Goal: Task Accomplishment & Management: Complete application form

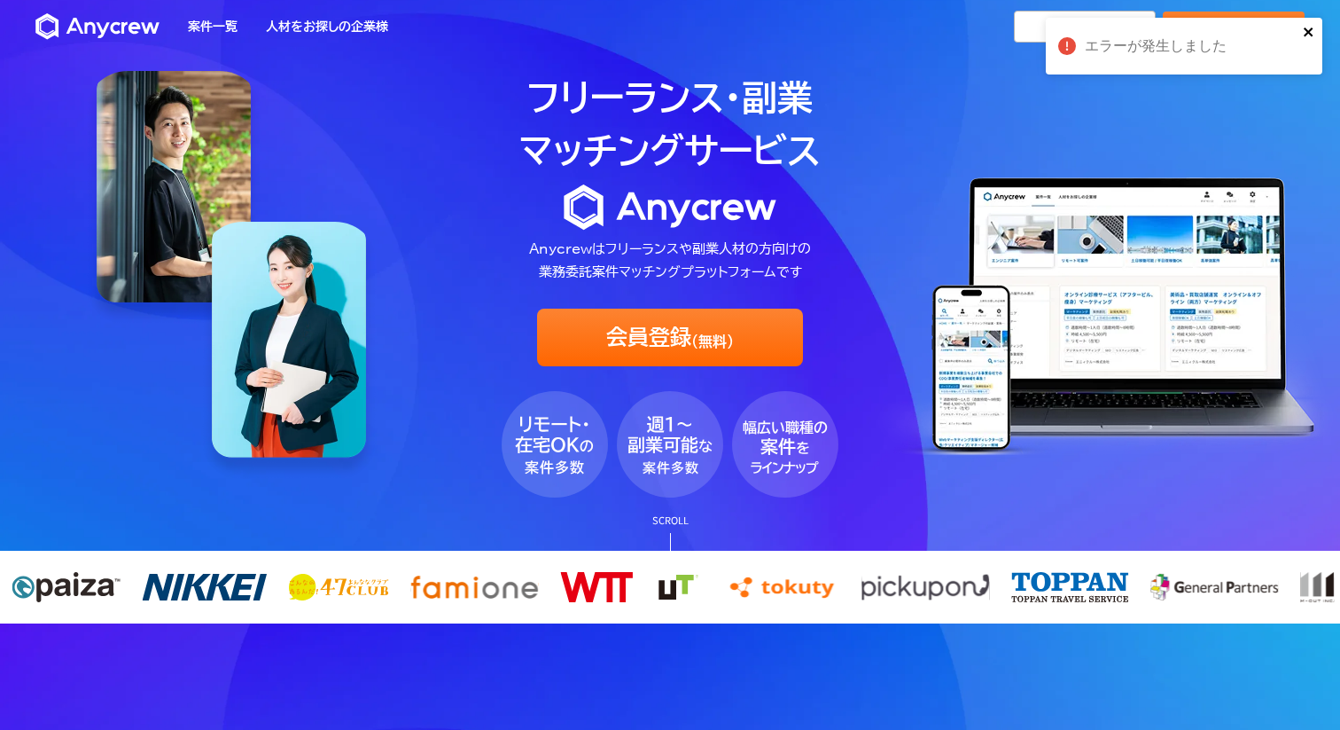
click at [1310, 30] on icon "close" at bounding box center [1308, 31] width 9 height 9
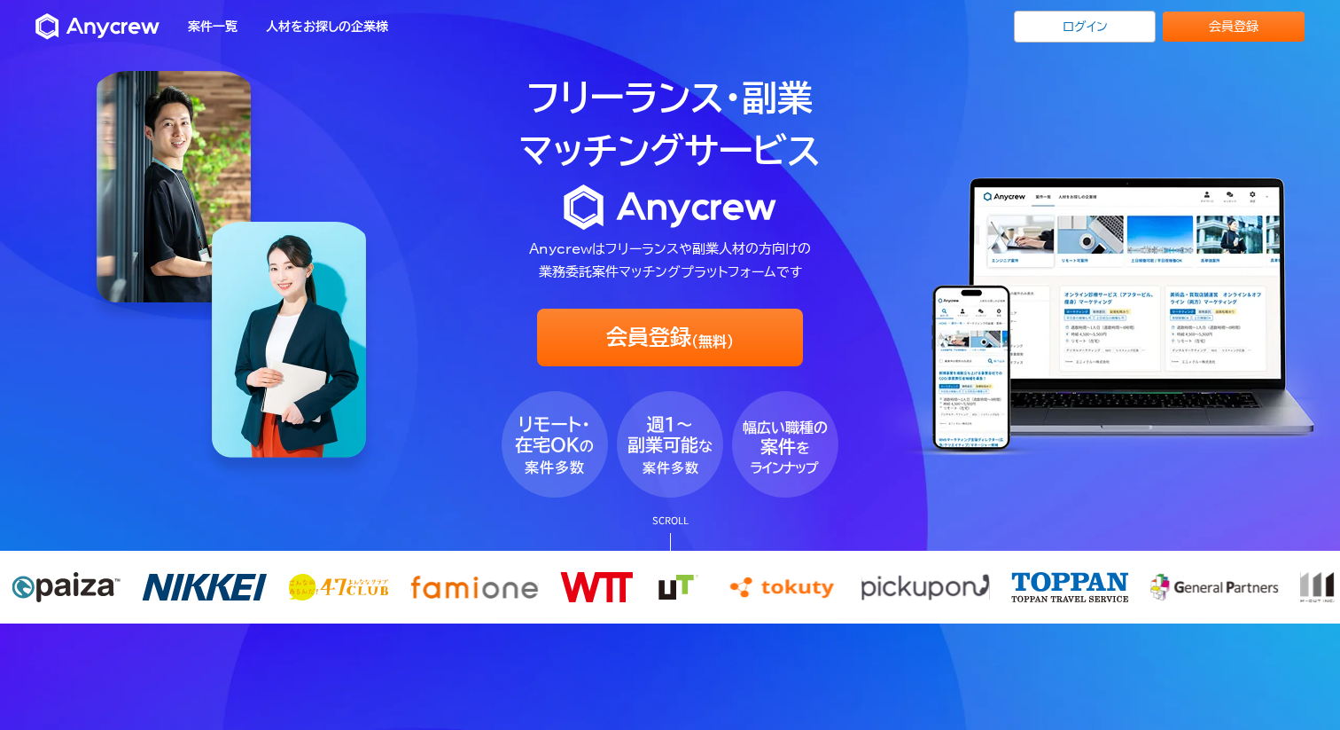
click at [1136, 27] on div "エラーが発生しました" at bounding box center [1185, 53] width 284 height 78
click at [1108, 30] on link "ログイン" at bounding box center [1085, 27] width 142 height 32
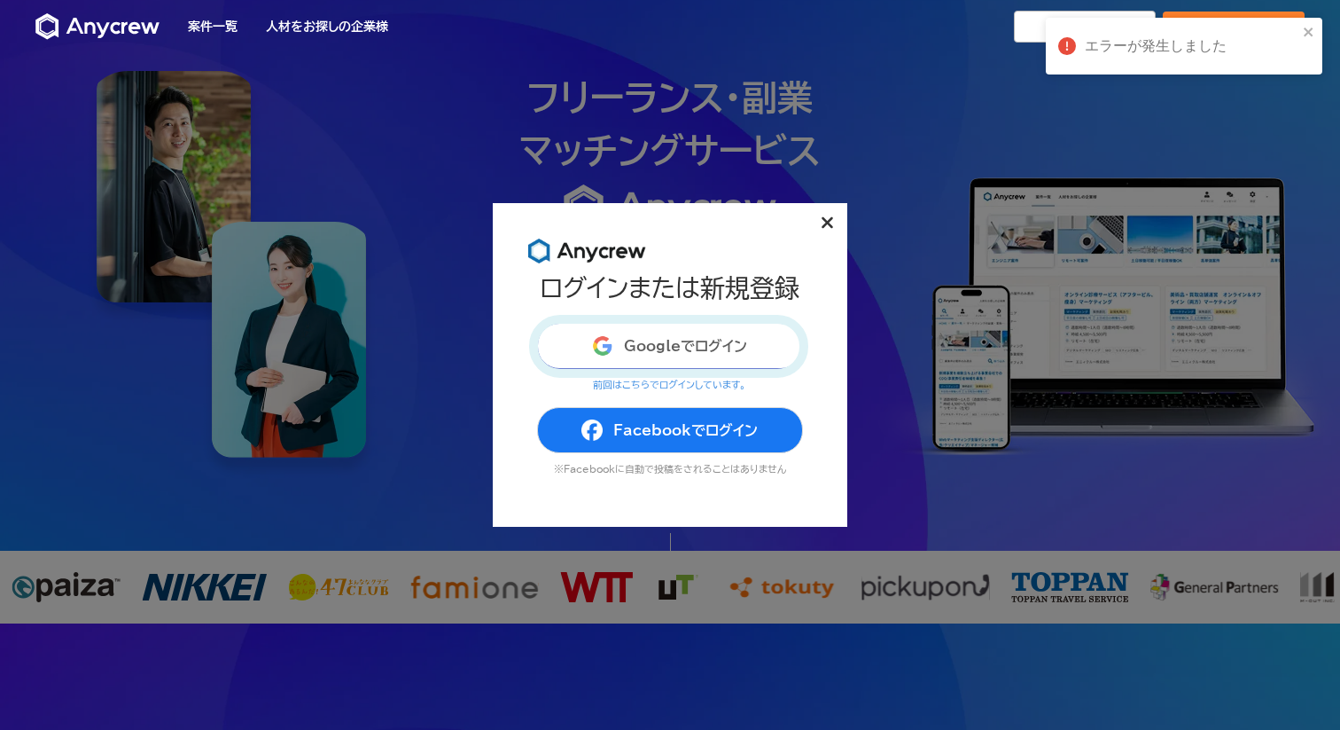
click at [734, 348] on button "Googleでログイン" at bounding box center [670, 346] width 266 height 46
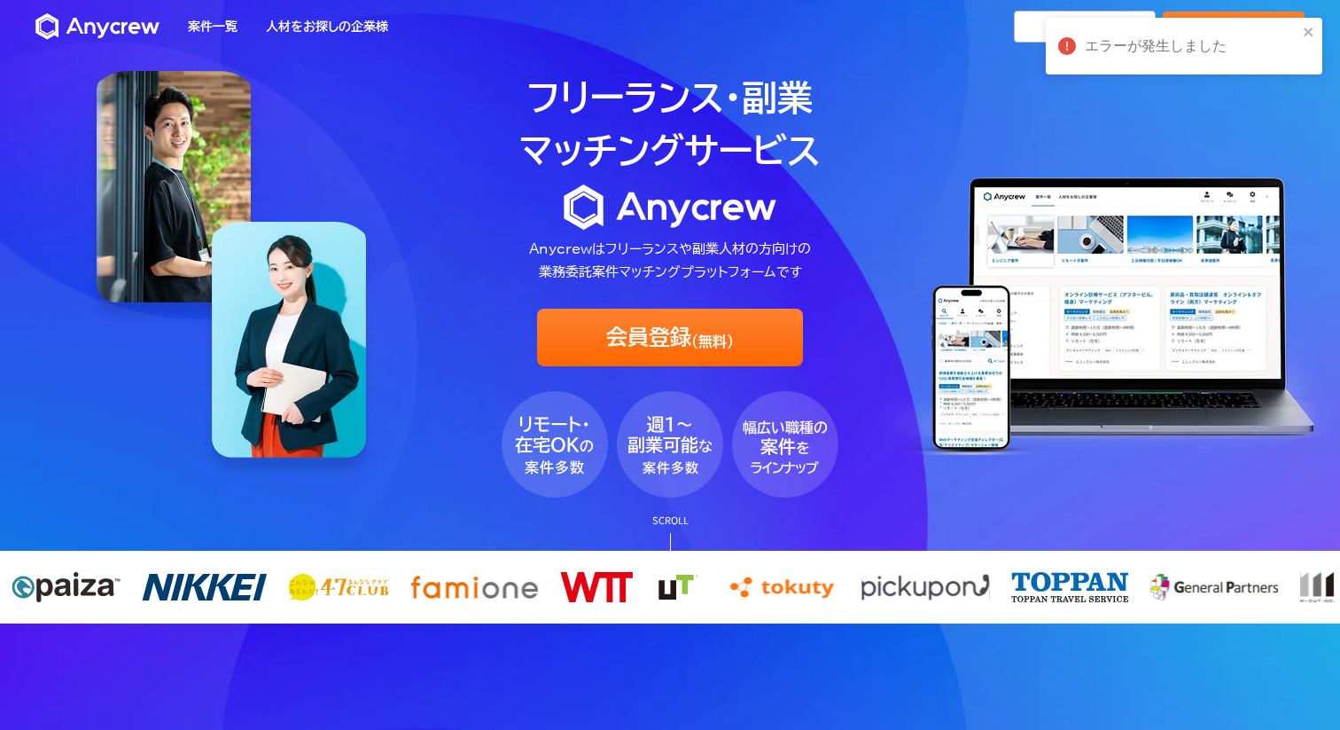
click at [1307, 22] on div "エラーが発生しました" at bounding box center [1184, 46] width 277 height 57
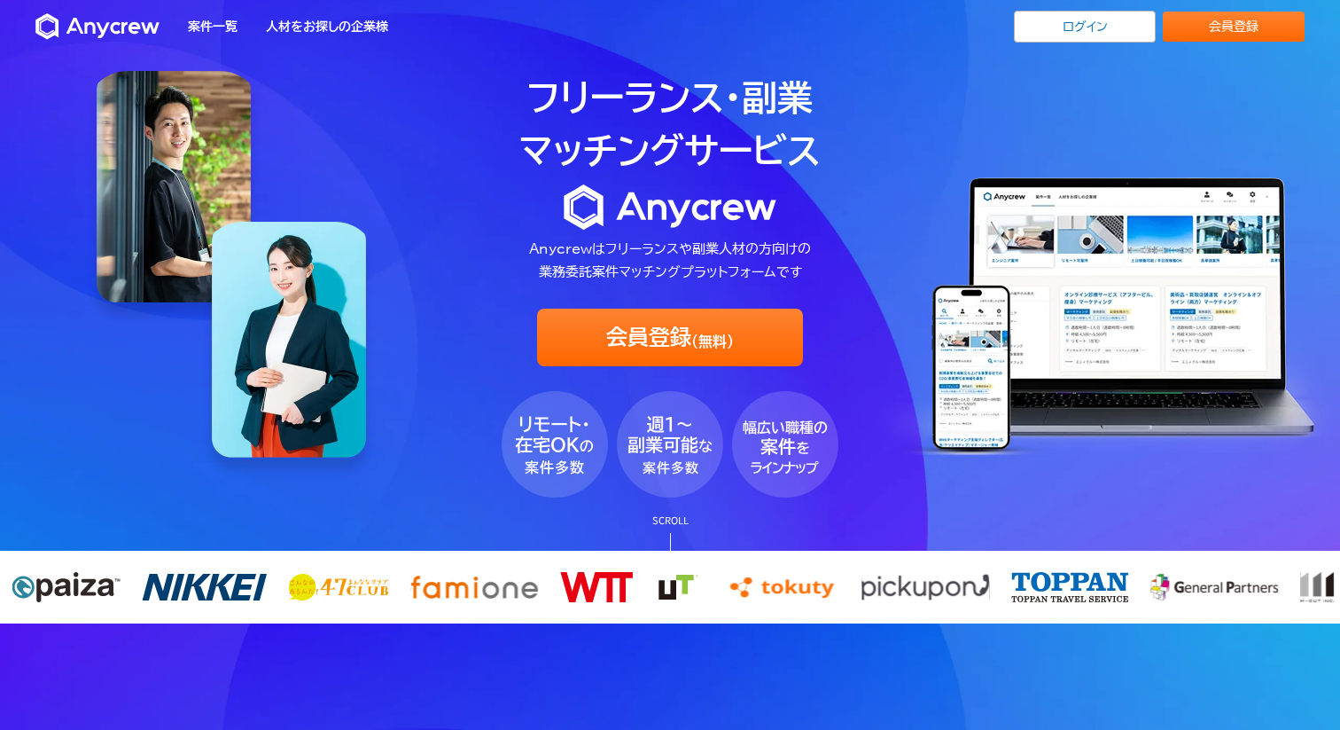
click at [1114, 27] on div "エラーが発生しました" at bounding box center [1185, 53] width 284 height 78
click at [1222, 22] on link "会員登録" at bounding box center [1234, 27] width 142 height 30
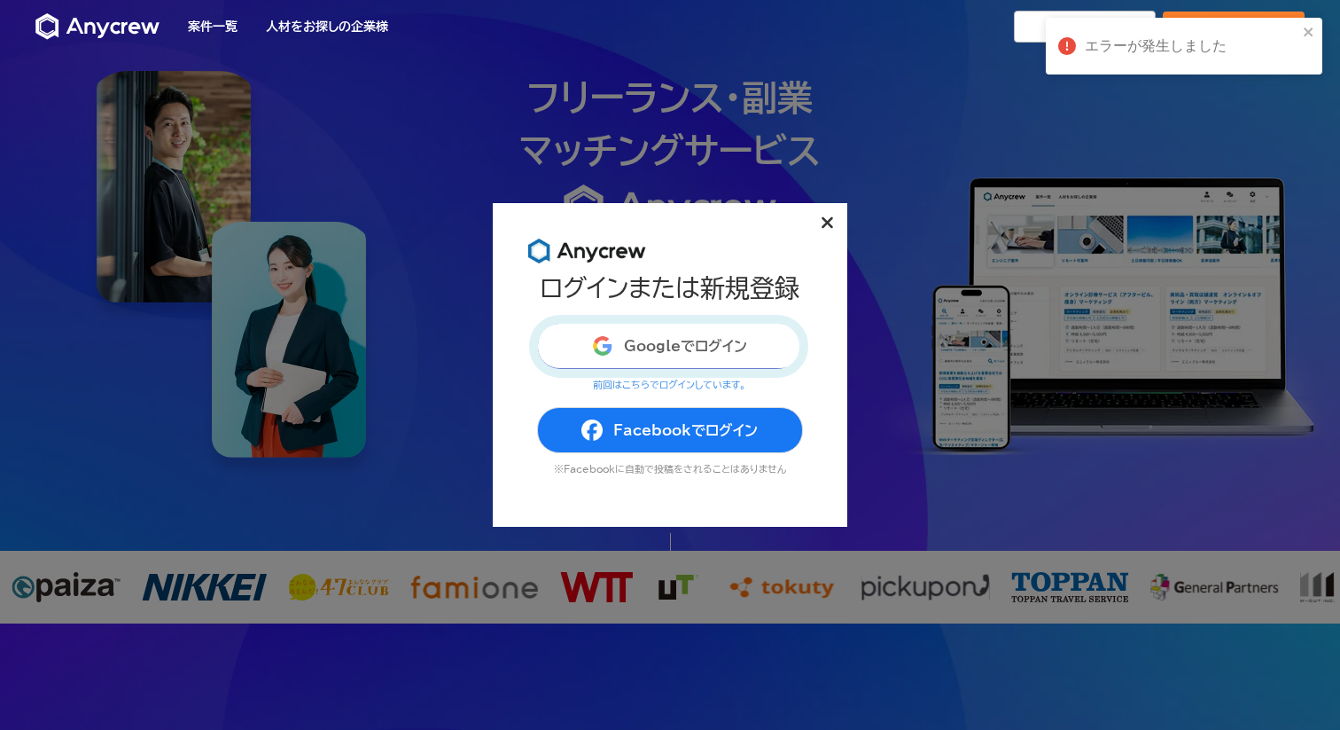
click at [775, 334] on button "Googleでログイン" at bounding box center [670, 346] width 266 height 46
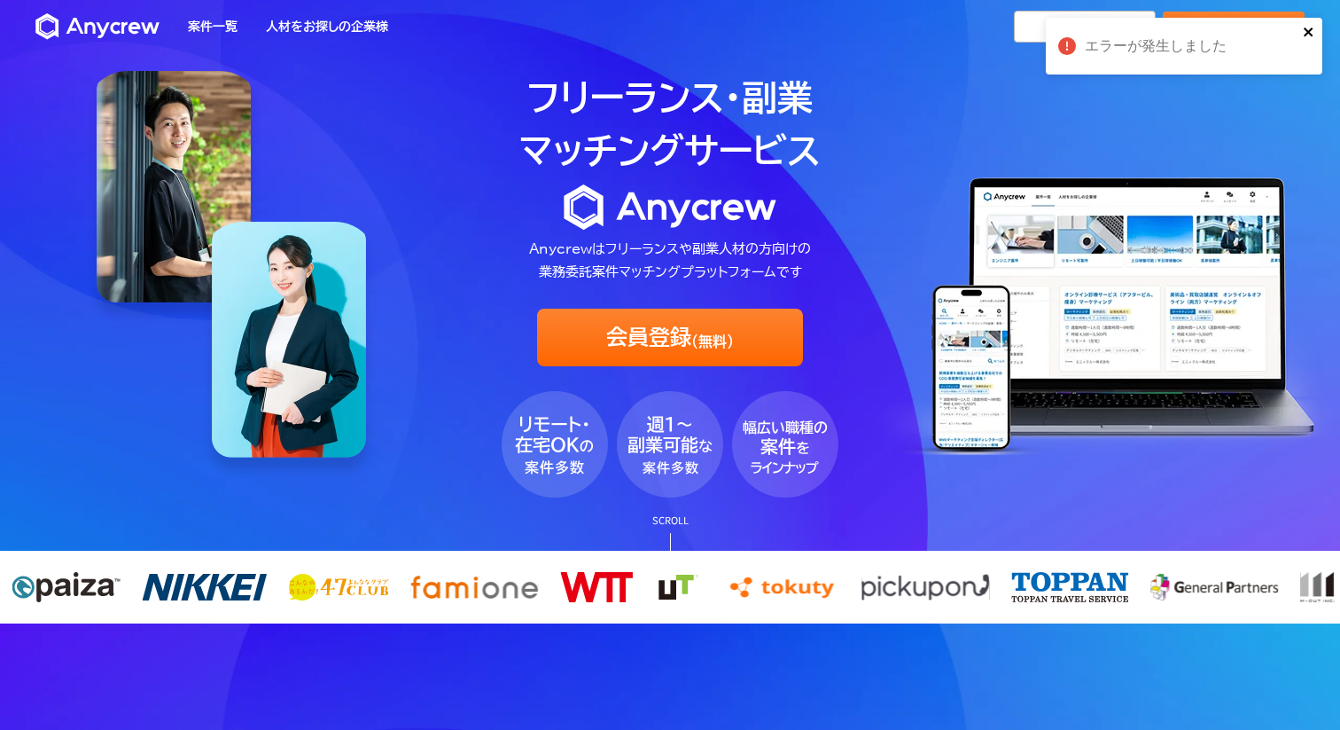
click at [1306, 29] on icon "close" at bounding box center [1308, 31] width 9 height 9
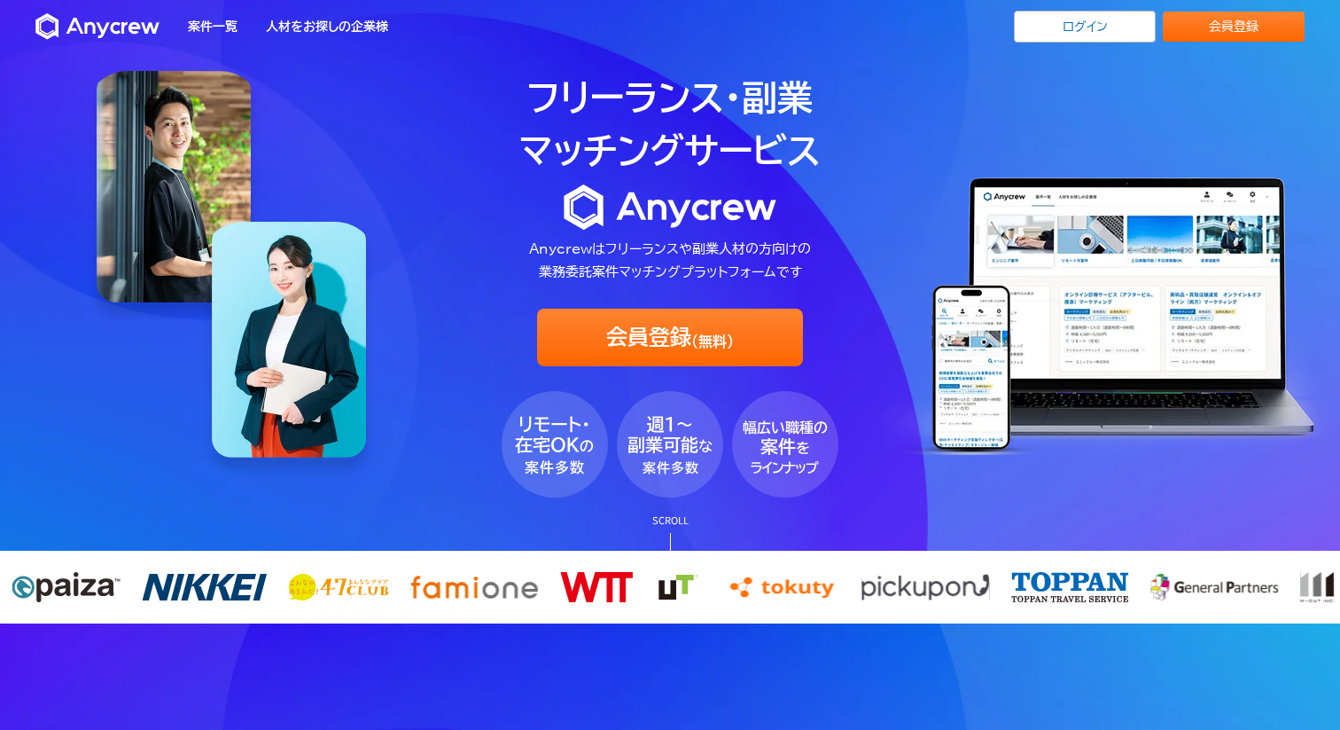
click at [1257, 29] on div "エラーが発生しました" at bounding box center [1185, 53] width 284 height 78
click at [1250, 29] on div "エラーが発生しました" at bounding box center [1185, 53] width 284 height 78
click at [1250, 29] on link "会員登録" at bounding box center [1234, 27] width 142 height 30
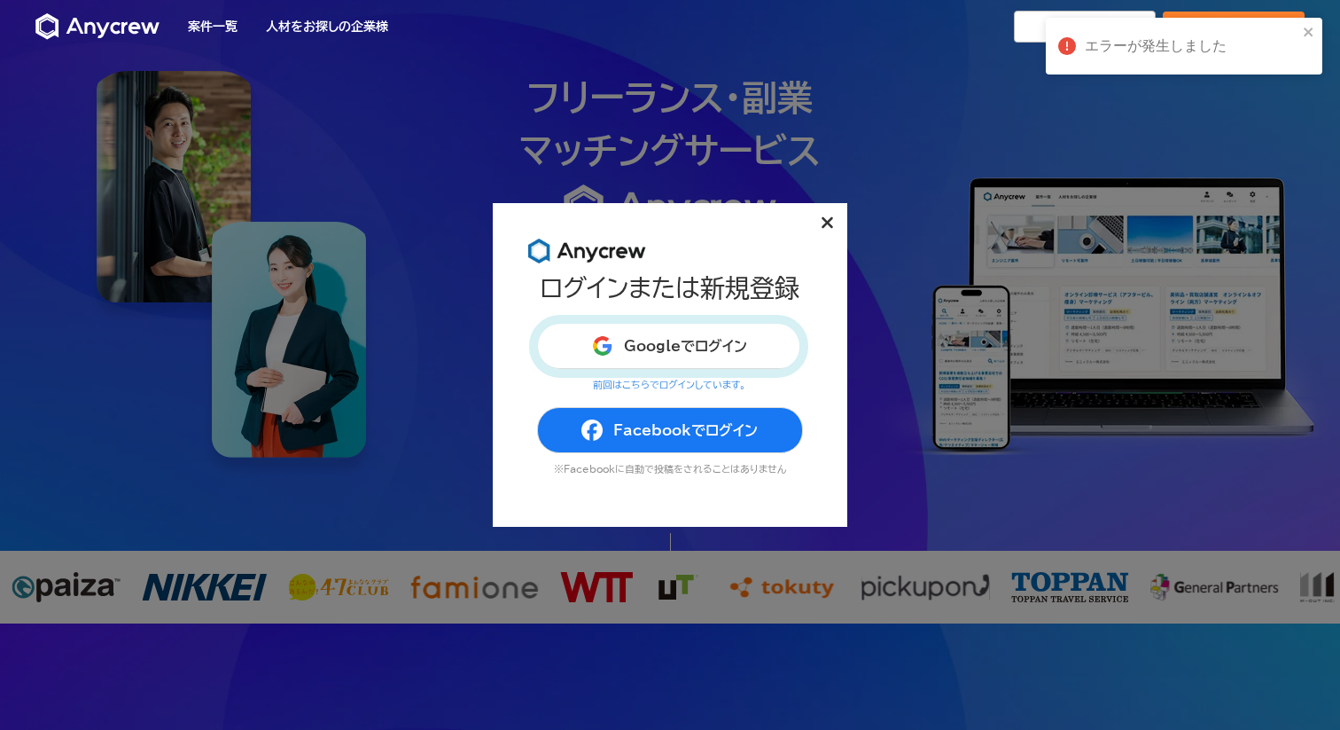
click at [713, 388] on p "前回はこちらでログインしています。" at bounding box center [670, 384] width 266 height 10
click at [643, 357] on button "Googleでログイン" at bounding box center [670, 346] width 266 height 46
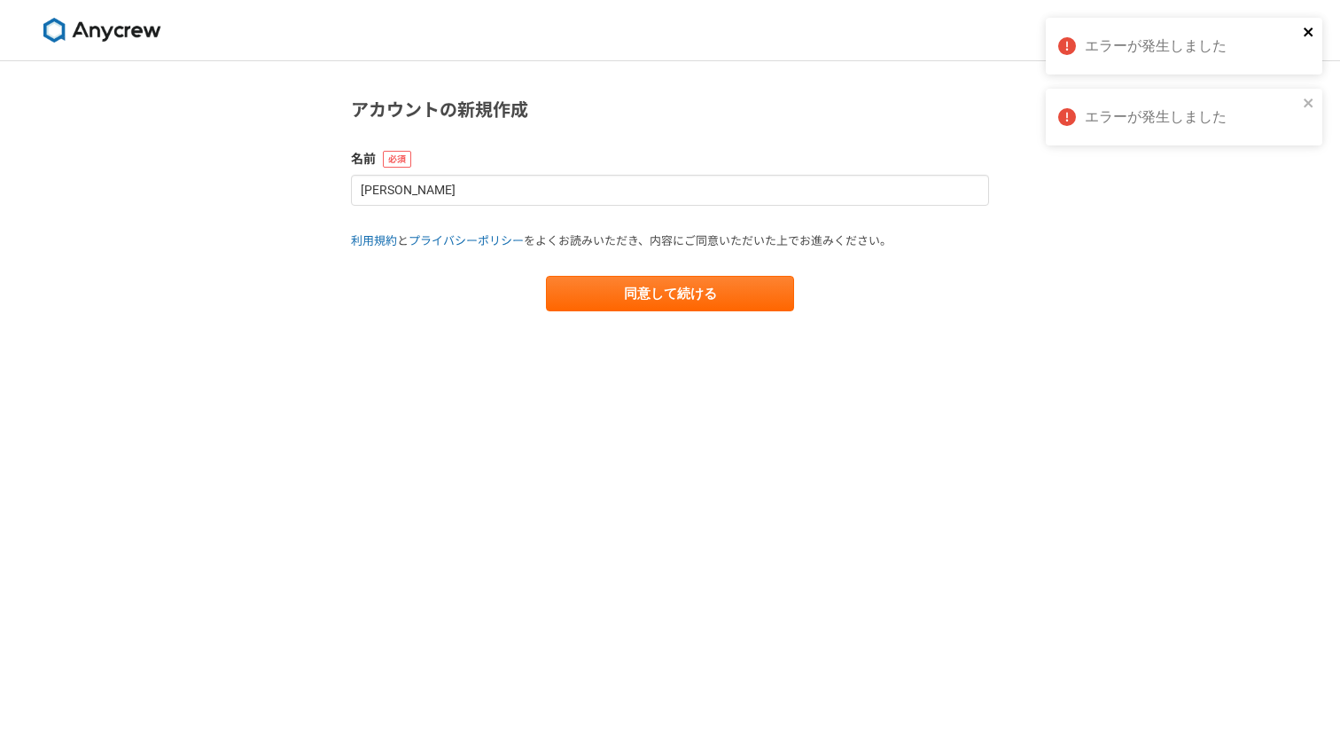
click at [1311, 25] on icon "close" at bounding box center [1309, 32] width 12 height 14
click at [1308, 99] on div "アカウントの新規作成 名前 [PERSON_NAME] 利用規約 と プライバシーポリシー をよくお読みいただき、内容にご同意いただいた上でお進みください。 …" at bounding box center [670, 395] width 1340 height 668
click at [1307, 28] on icon "close" at bounding box center [1309, 32] width 12 height 14
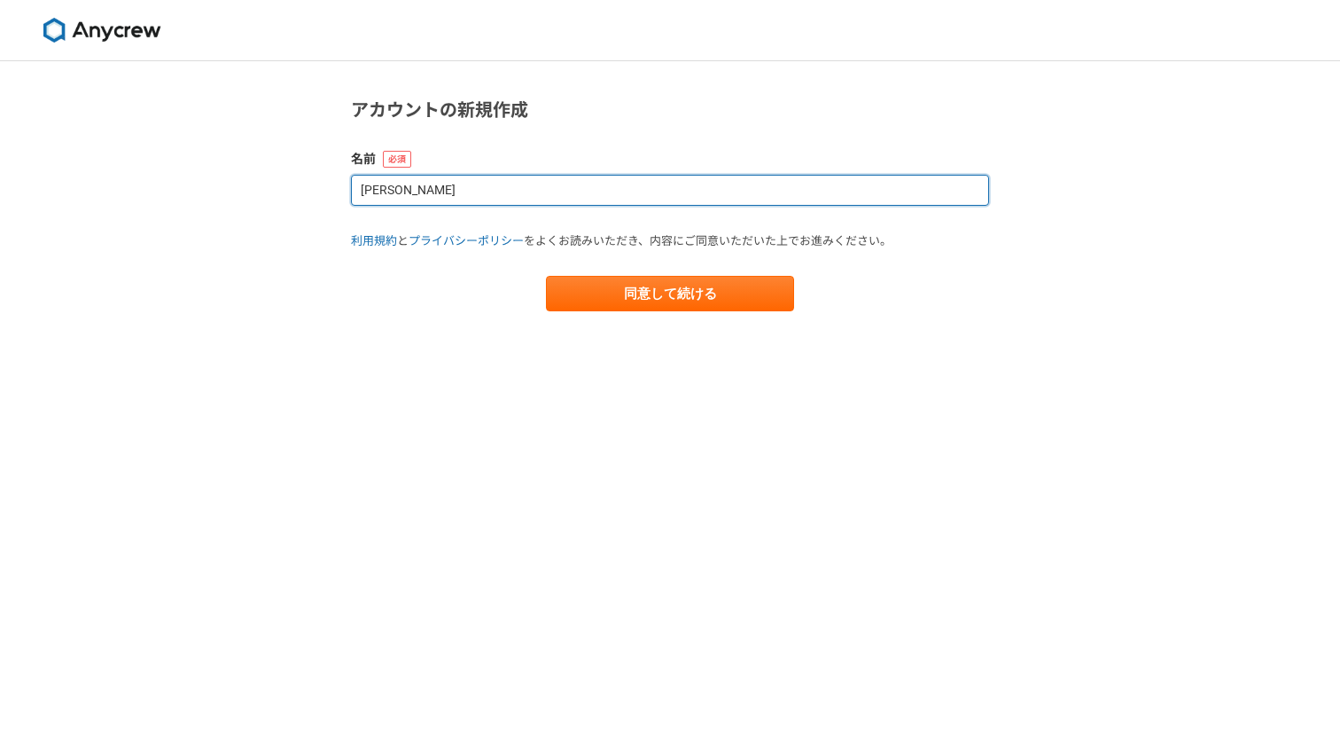
click at [483, 198] on input "小渕茉那虎" at bounding box center [670, 190] width 638 height 31
click at [478, 184] on input "小渕茉那虎" at bounding box center [670, 190] width 638 height 31
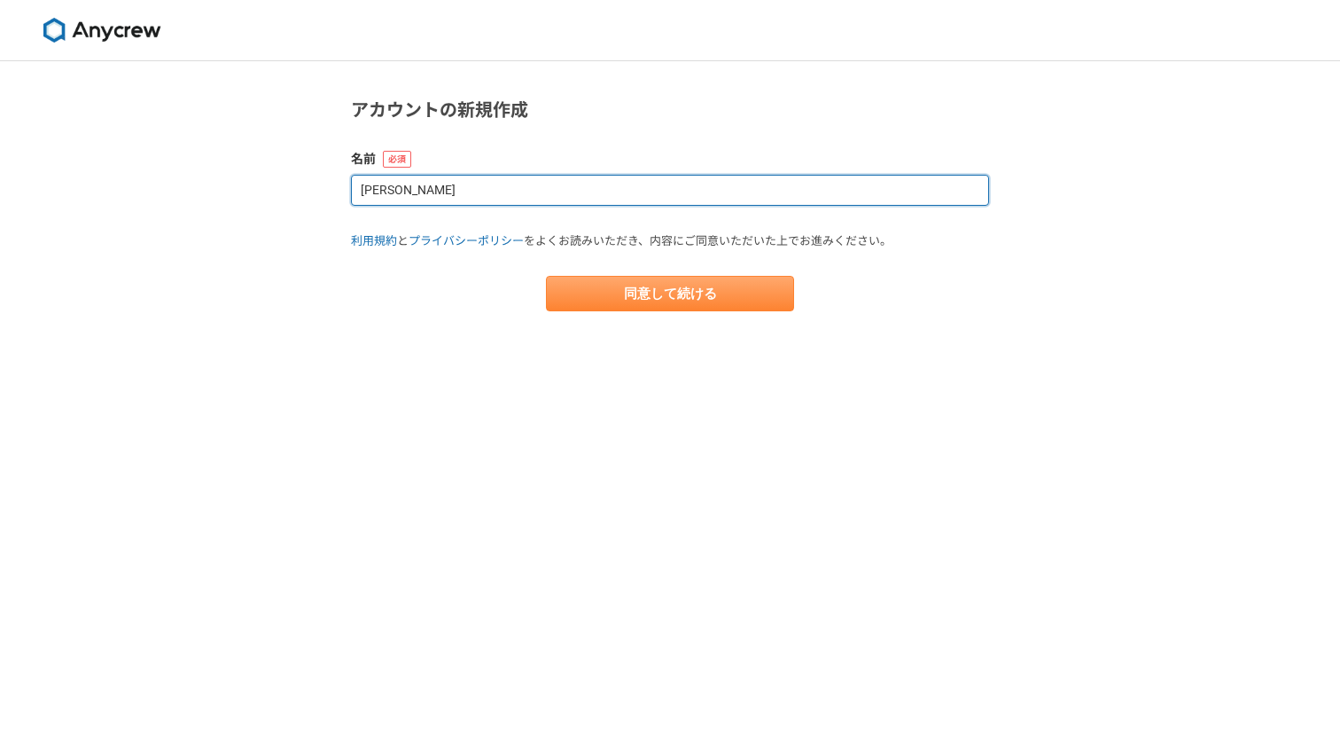
type input "小渕"
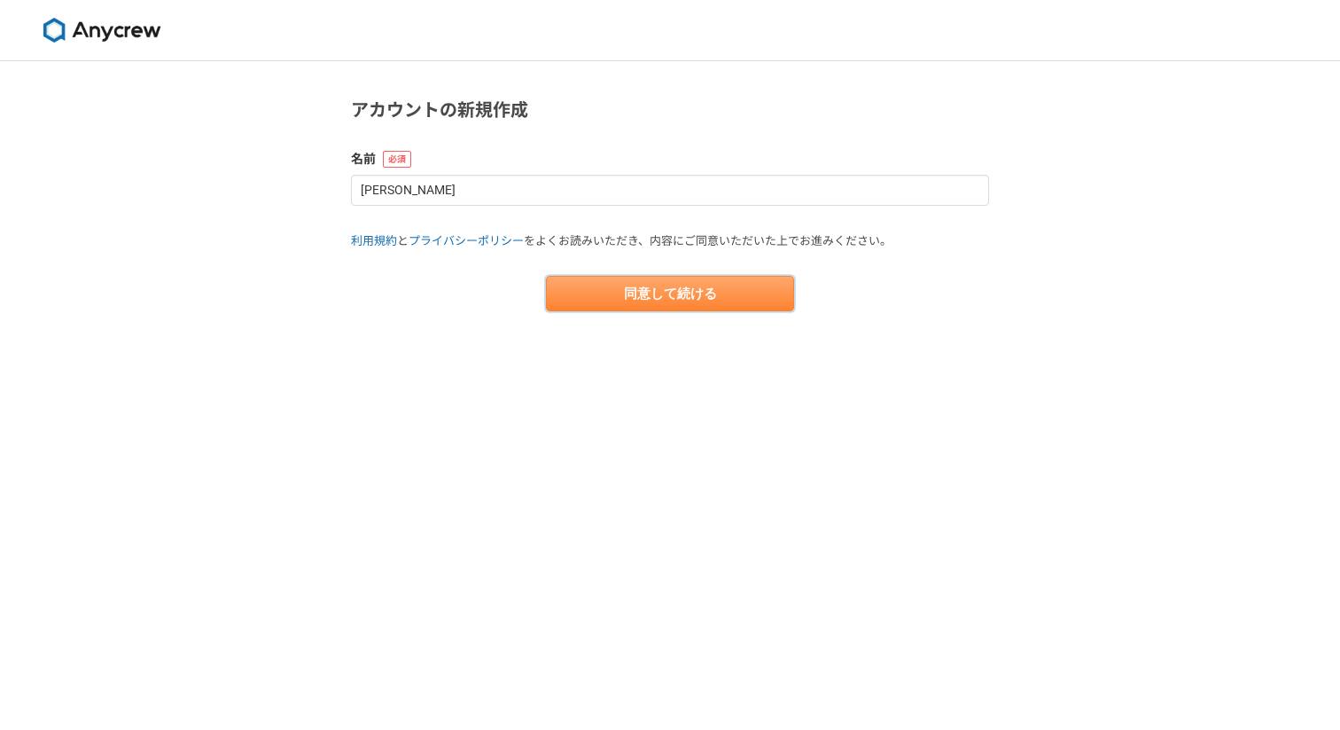
click at [620, 287] on button "同意して続ける" at bounding box center [670, 293] width 248 height 35
select select "13"
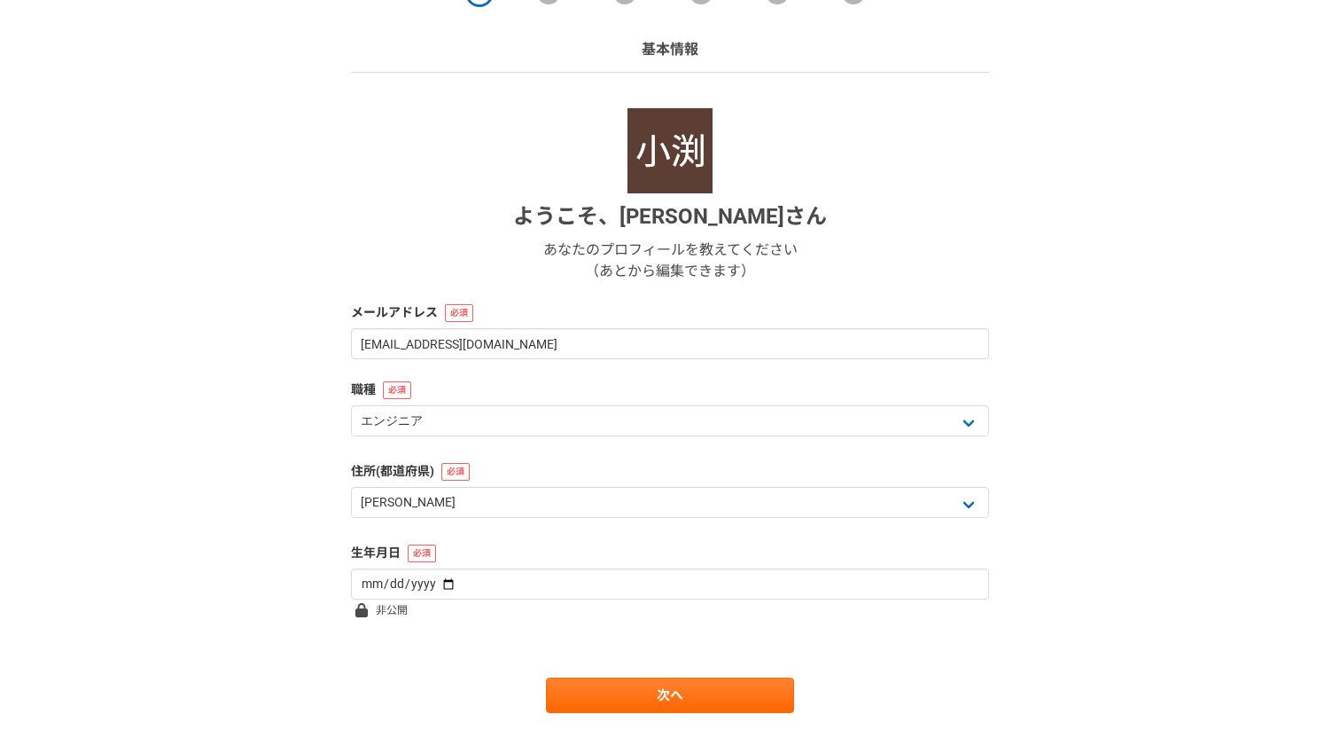
scroll to position [154, 0]
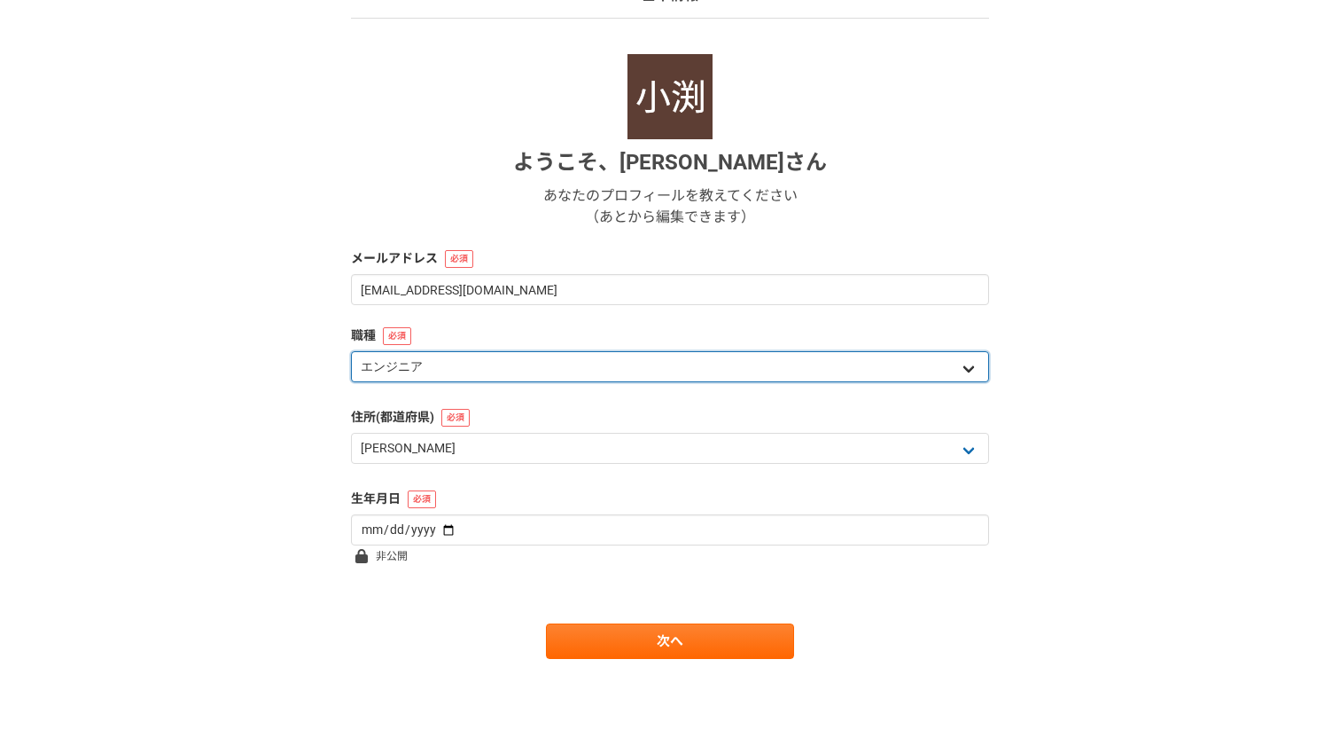
click at [488, 355] on select "エンジニア デザイナー ライター 営業 マーケティング 企画・事業開発 バックオフィス その他" at bounding box center [670, 366] width 638 height 31
select select "4"
click at [351, 351] on select "エンジニア デザイナー ライター 営業 マーケティング 企画・事業開発 バックオフィス その他" at bounding box center [670, 366] width 638 height 31
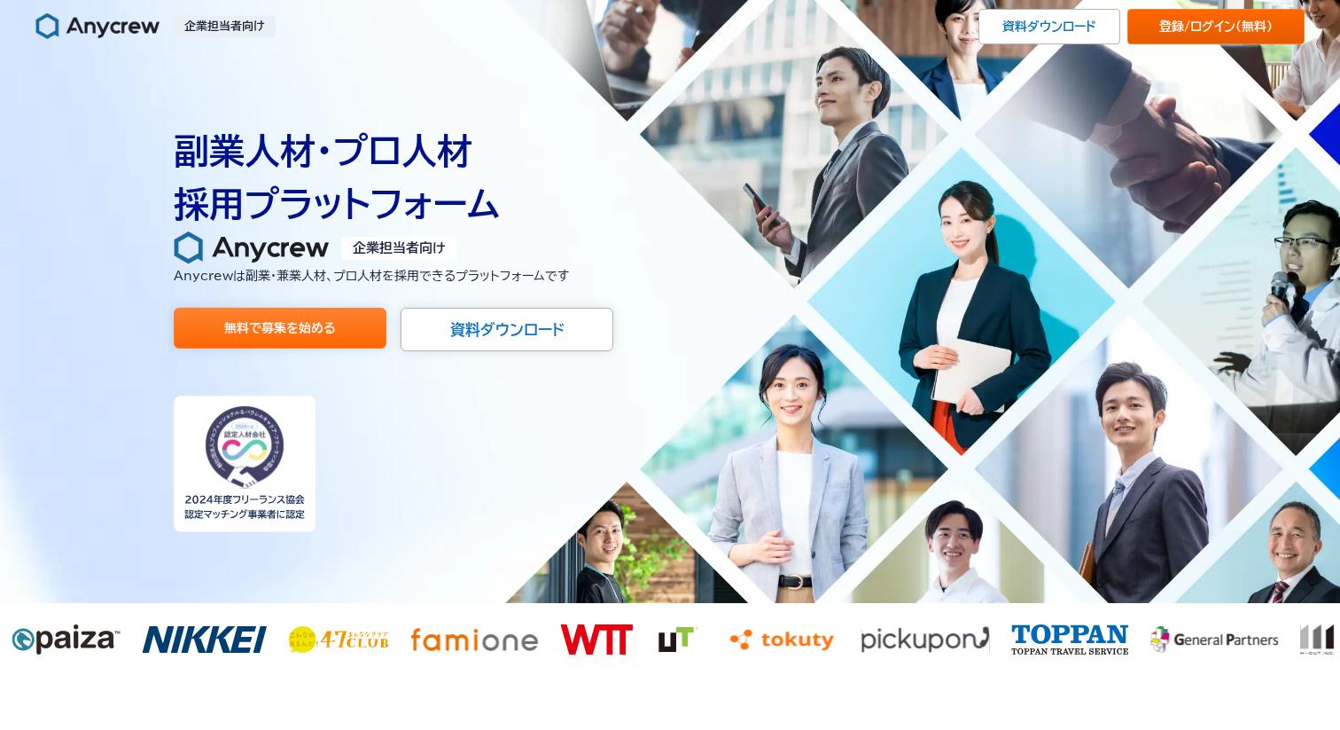
click at [1161, 15] on link "登録/ログイン （無料）" at bounding box center [1216, 26] width 177 height 35
